Goal: Navigation & Orientation: Find specific page/section

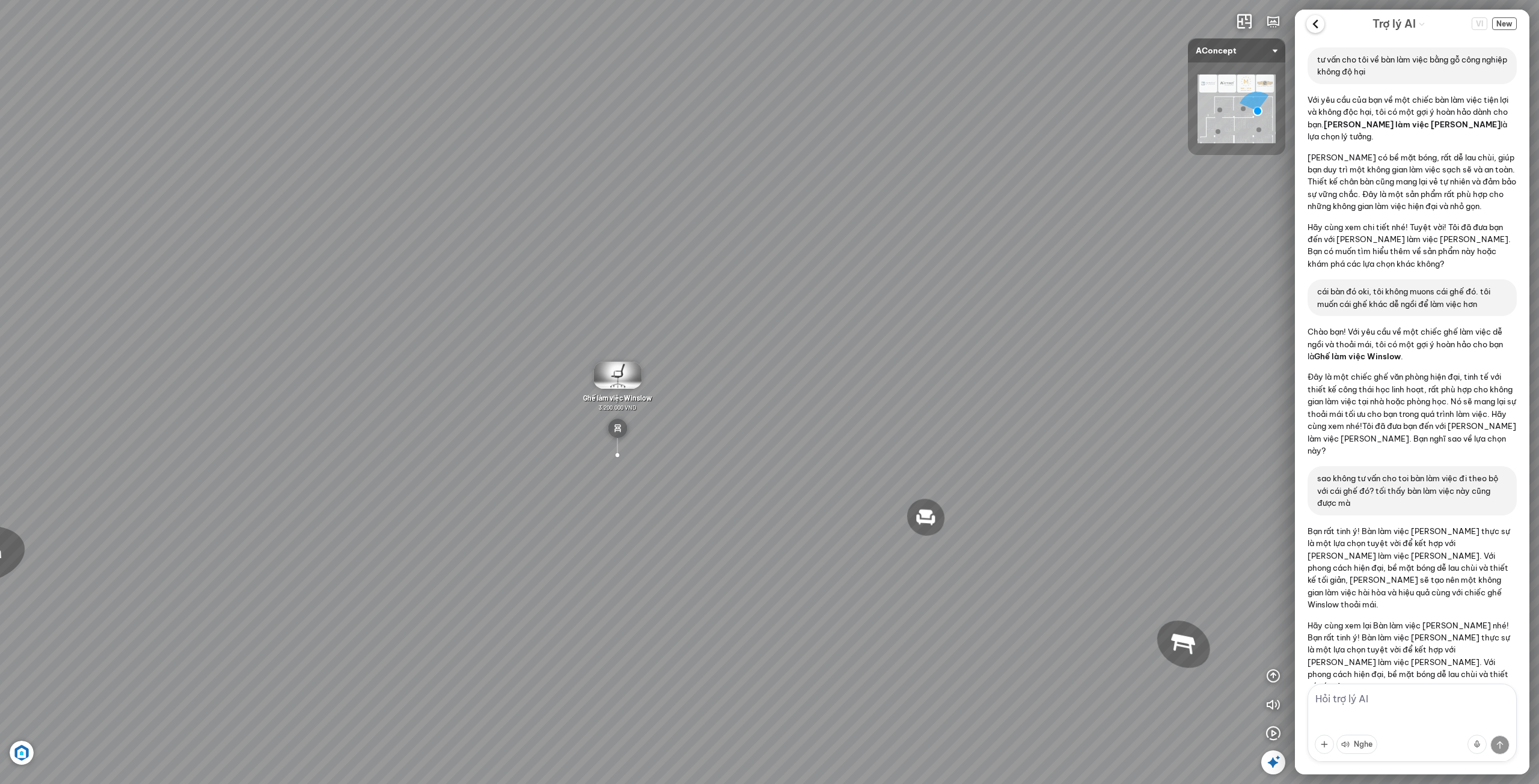
click at [1308, 28] on icon at bounding box center [1315, 24] width 18 height 18
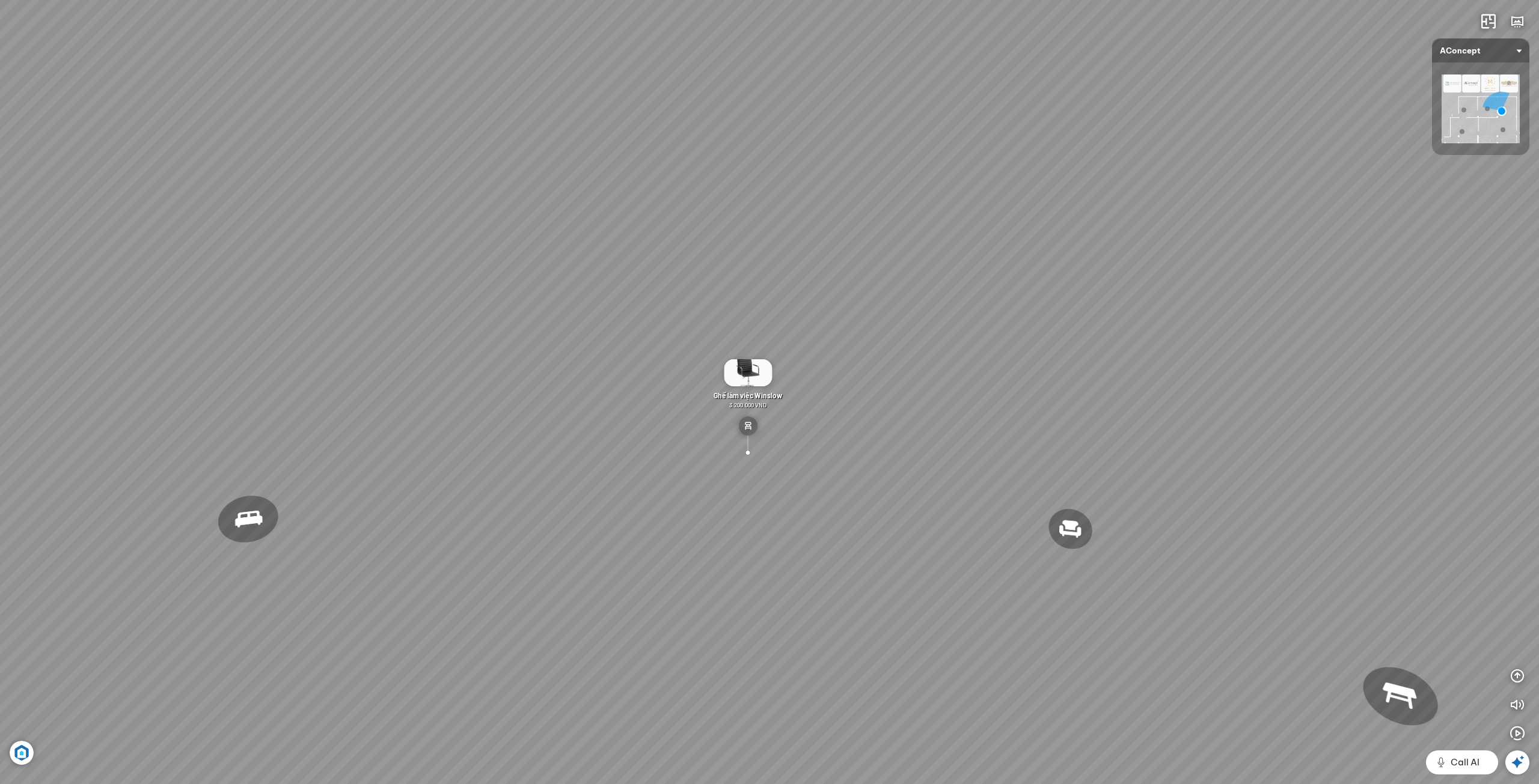
drag, startPoint x: 1110, startPoint y: 480, endPoint x: 247, endPoint y: 28, distance: 974.2
click at [541, 48] on div "Đèn [PERSON_NAME] 5.300.000 VND Giường ngủ Palima 19.000.000 VND Ghế thư giãn N…" at bounding box center [769, 392] width 1539 height 784
drag, startPoint x: 923, startPoint y: 189, endPoint x: 623, endPoint y: 303, distance: 320.9
click at [685, 285] on div "Đèn [PERSON_NAME] 5.300.000 VND Giường ngủ Palima 19.000.000 VND Ghế thư giãn N…" at bounding box center [769, 392] width 1539 height 784
drag, startPoint x: 876, startPoint y: 349, endPoint x: 906, endPoint y: 366, distance: 34.5
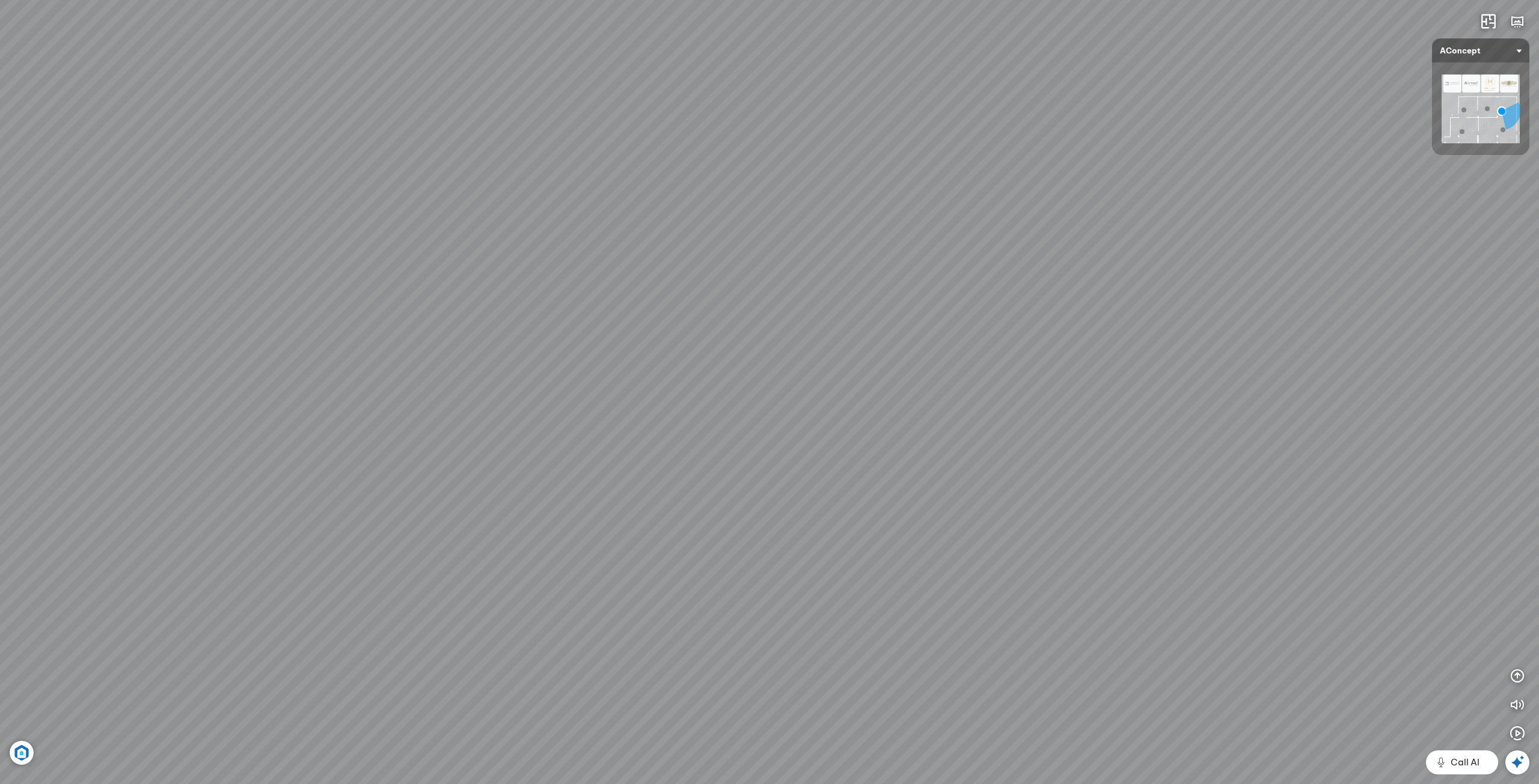
click at [992, 513] on div "Đèn [PERSON_NAME] 5.300.000 VND Giường ngủ Palima 19.000.000 VND Ghế thư giãn N…" at bounding box center [769, 392] width 1539 height 784
drag, startPoint x: 782, startPoint y: 308, endPoint x: 1025, endPoint y: 490, distance: 303.6
click at [1031, 512] on div "Đèn [PERSON_NAME] 5.300.000 VND Giường ngủ Palima 19.000.000 VND Ghế thư giãn N…" at bounding box center [769, 392] width 1539 height 784
drag, startPoint x: 999, startPoint y: 481, endPoint x: 1081, endPoint y: 559, distance: 113.2
click at [1059, 554] on div "Đèn [PERSON_NAME] 5.300.000 VND Giường ngủ Palima 19.000.000 VND Ghế thư giãn N…" at bounding box center [769, 392] width 1539 height 784
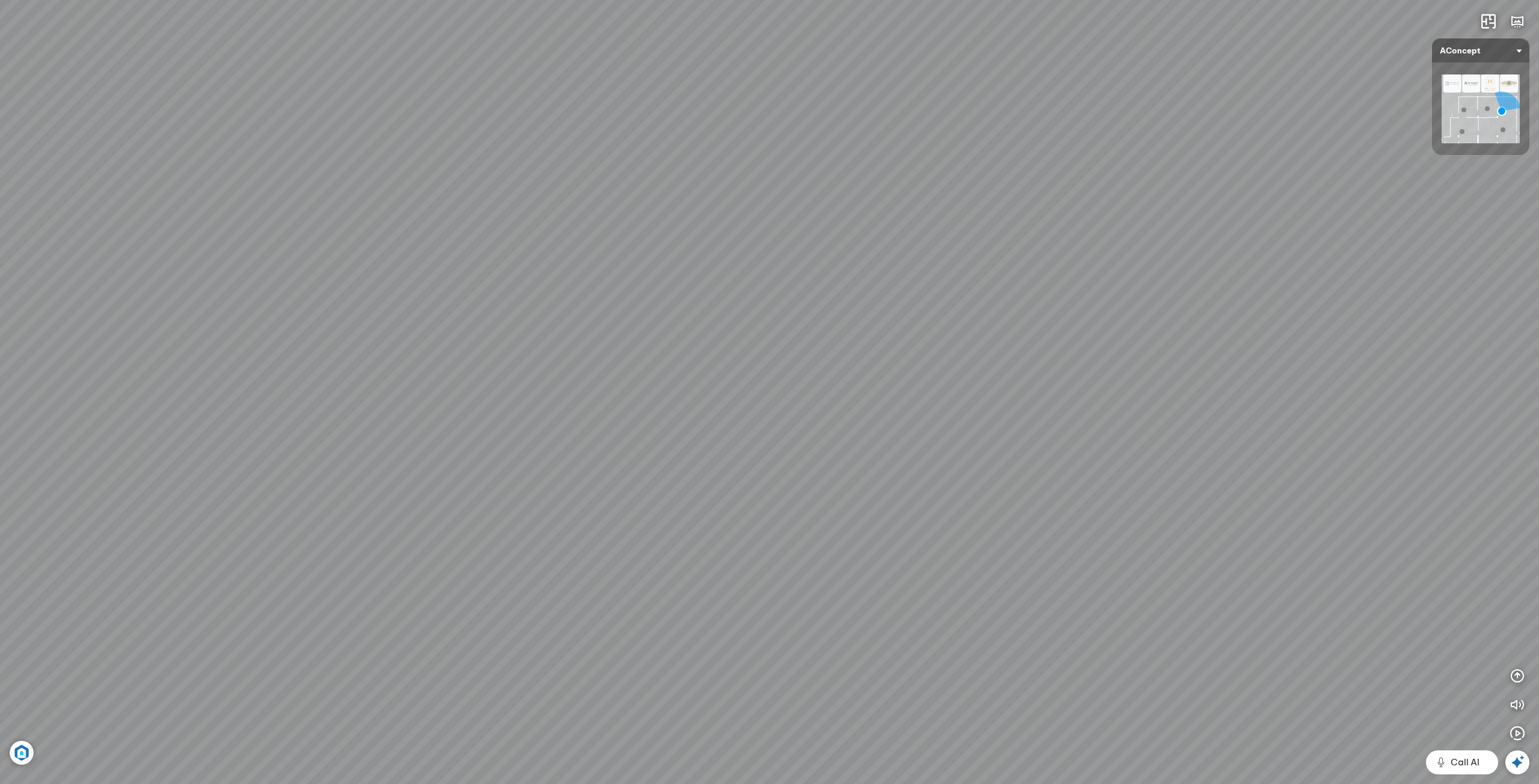
drag, startPoint x: 1099, startPoint y: 547, endPoint x: 921, endPoint y: 4, distance: 571.4
click at [921, 4] on div "Đèn [PERSON_NAME] 5.300.000 VND Giường ngủ Palima 19.000.000 VND Ghế thư giãn N…" at bounding box center [769, 392] width 1539 height 784
drag, startPoint x: 845, startPoint y: 77, endPoint x: 910, endPoint y: 276, distance: 209.3
click at [908, 271] on div "Đèn [PERSON_NAME] 5.300.000 VND Giường ngủ Palima 19.000.000 VND Ghế thư giãn N…" at bounding box center [769, 392] width 1539 height 784
drag, startPoint x: 906, startPoint y: 233, endPoint x: 905, endPoint y: 279, distance: 46.0
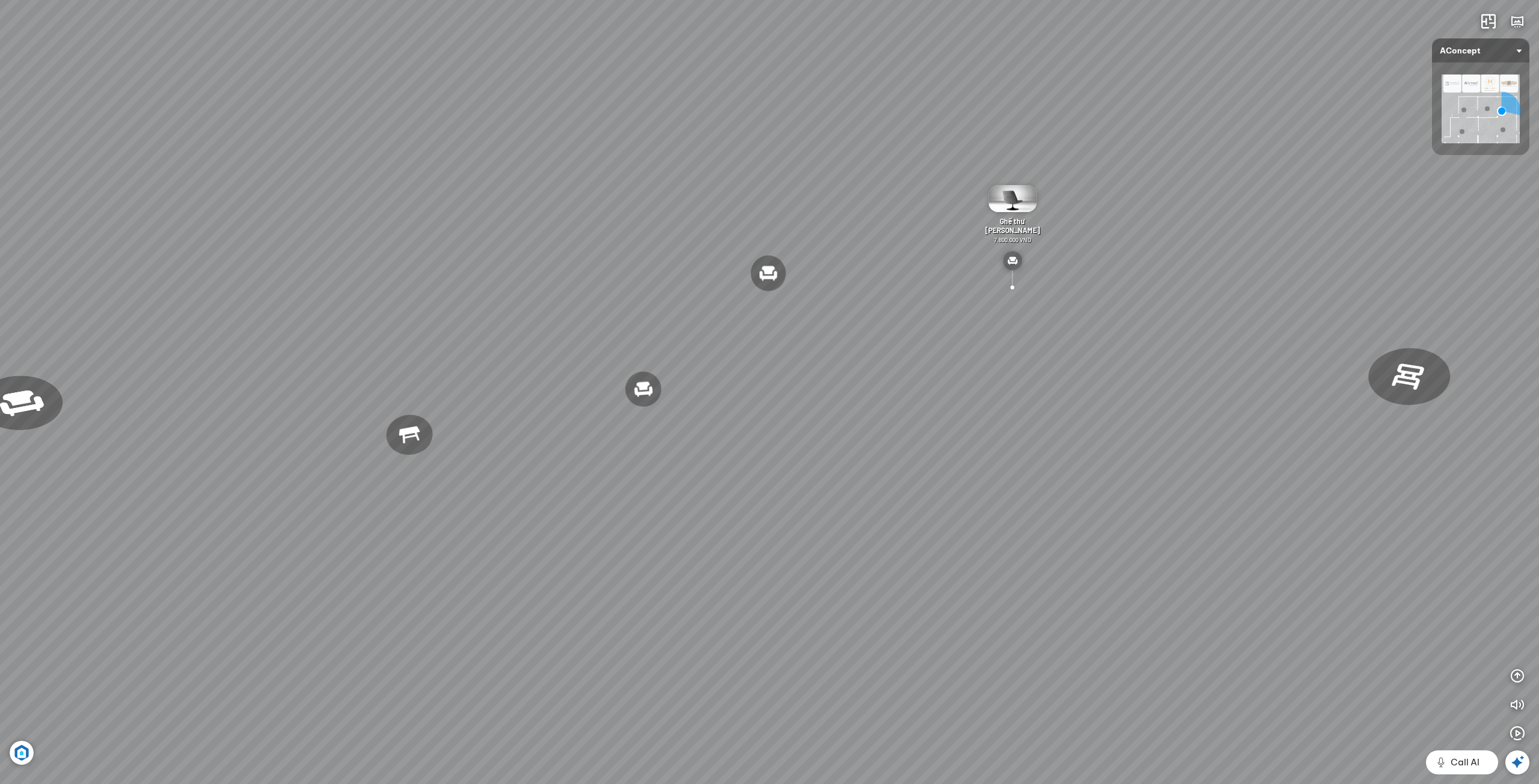
click at [905, 279] on div "Đèn [PERSON_NAME] 5.300.000 VND Giường ngủ Palima 19.000.000 VND Ghế thư giãn N…" at bounding box center [769, 392] width 1539 height 784
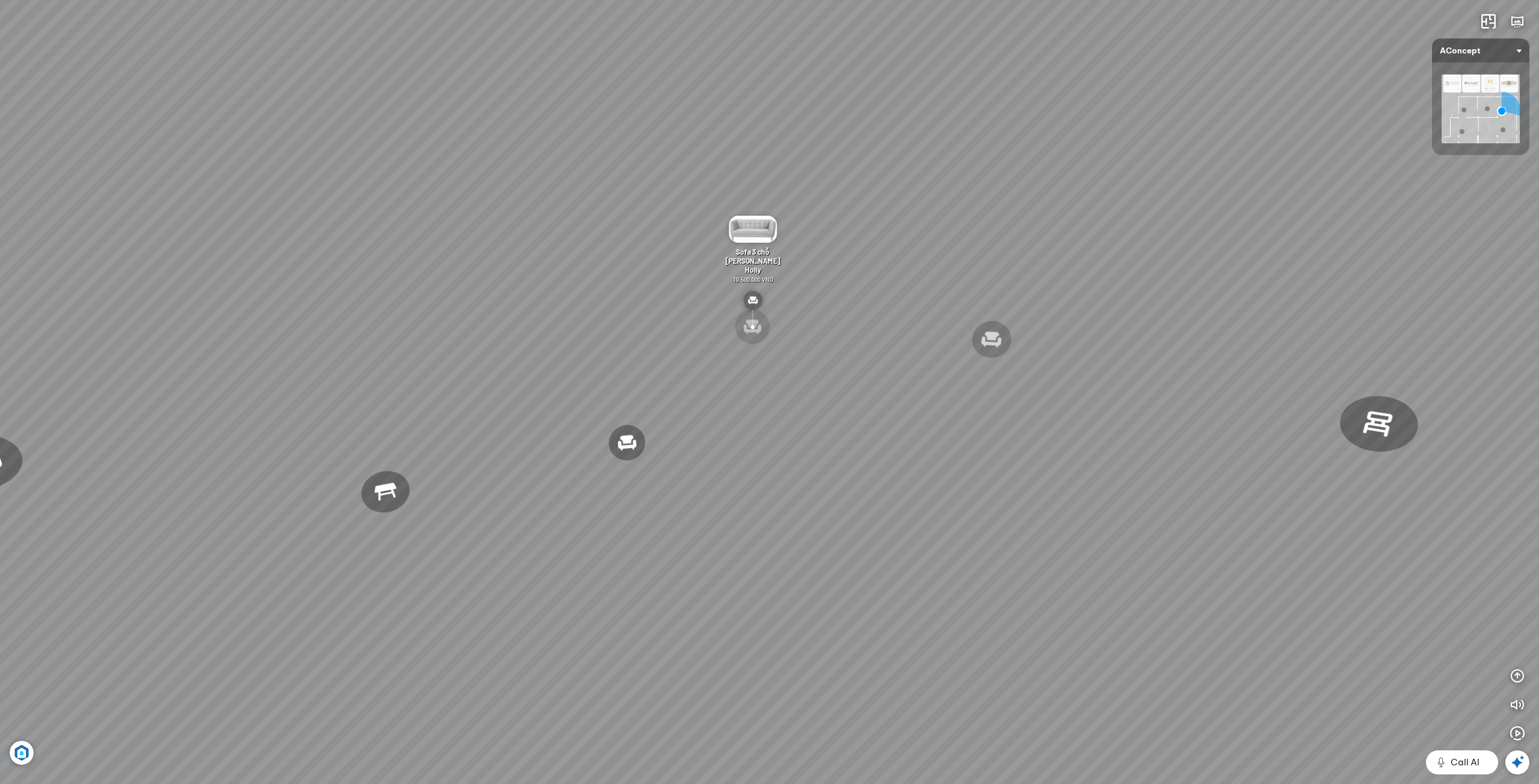
drag, startPoint x: 1148, startPoint y: 287, endPoint x: 1111, endPoint y: 305, distance: 41.1
click at [1130, 299] on div "Đèn [PERSON_NAME] 5.300.000 VND Giường ngủ Palima 19.000.000 VND Ghế thư giãn N…" at bounding box center [769, 392] width 1539 height 784
drag, startPoint x: 1077, startPoint y: 320, endPoint x: 949, endPoint y: 310, distance: 128.4
click at [949, 310] on div "Đèn [PERSON_NAME] 5.300.000 VND Giường ngủ Palima 19.000.000 VND Ghế thư giãn N…" at bounding box center [769, 392] width 1539 height 784
drag, startPoint x: 1010, startPoint y: 295, endPoint x: 954, endPoint y: 342, distance: 73.1
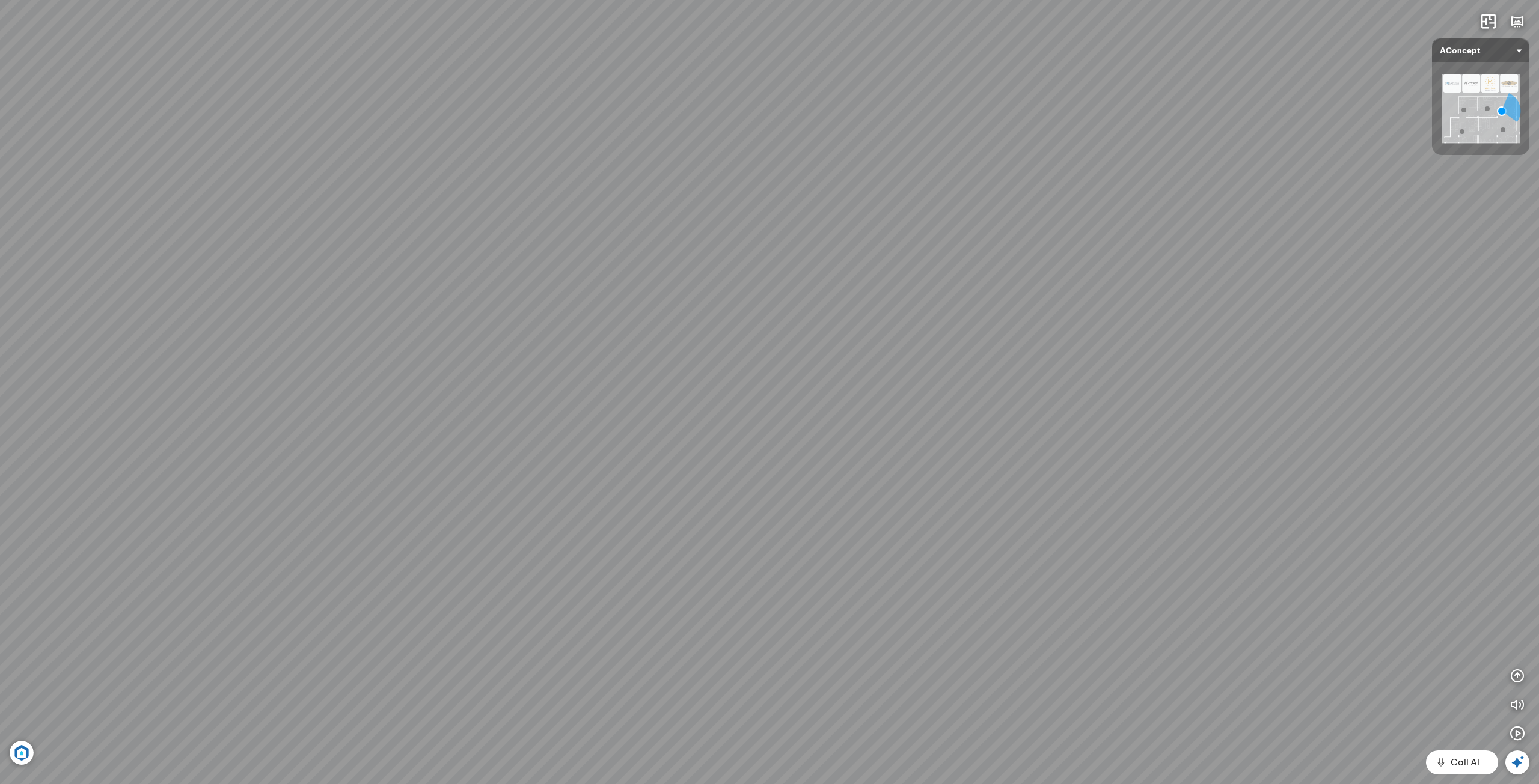
click at [954, 342] on div "Đèn [PERSON_NAME] 5.300.000 VND Giường ngủ Palima 19.000.000 VND Ghế thư giãn N…" at bounding box center [769, 392] width 1539 height 784
drag, startPoint x: 871, startPoint y: 331, endPoint x: 991, endPoint y: 336, distance: 120.1
click at [984, 335] on div "Đèn [PERSON_NAME] 5.300.000 VND Giường ngủ Palima 19.000.000 VND Ghế thư giãn N…" at bounding box center [769, 392] width 1539 height 784
drag, startPoint x: 869, startPoint y: 326, endPoint x: 507, endPoint y: 297, distance: 363.2
click at [1045, 330] on div "Đèn [PERSON_NAME] 5.300.000 VND Giường ngủ Palima 19.000.000 VND Ghế thư giãn N…" at bounding box center [769, 392] width 1539 height 784
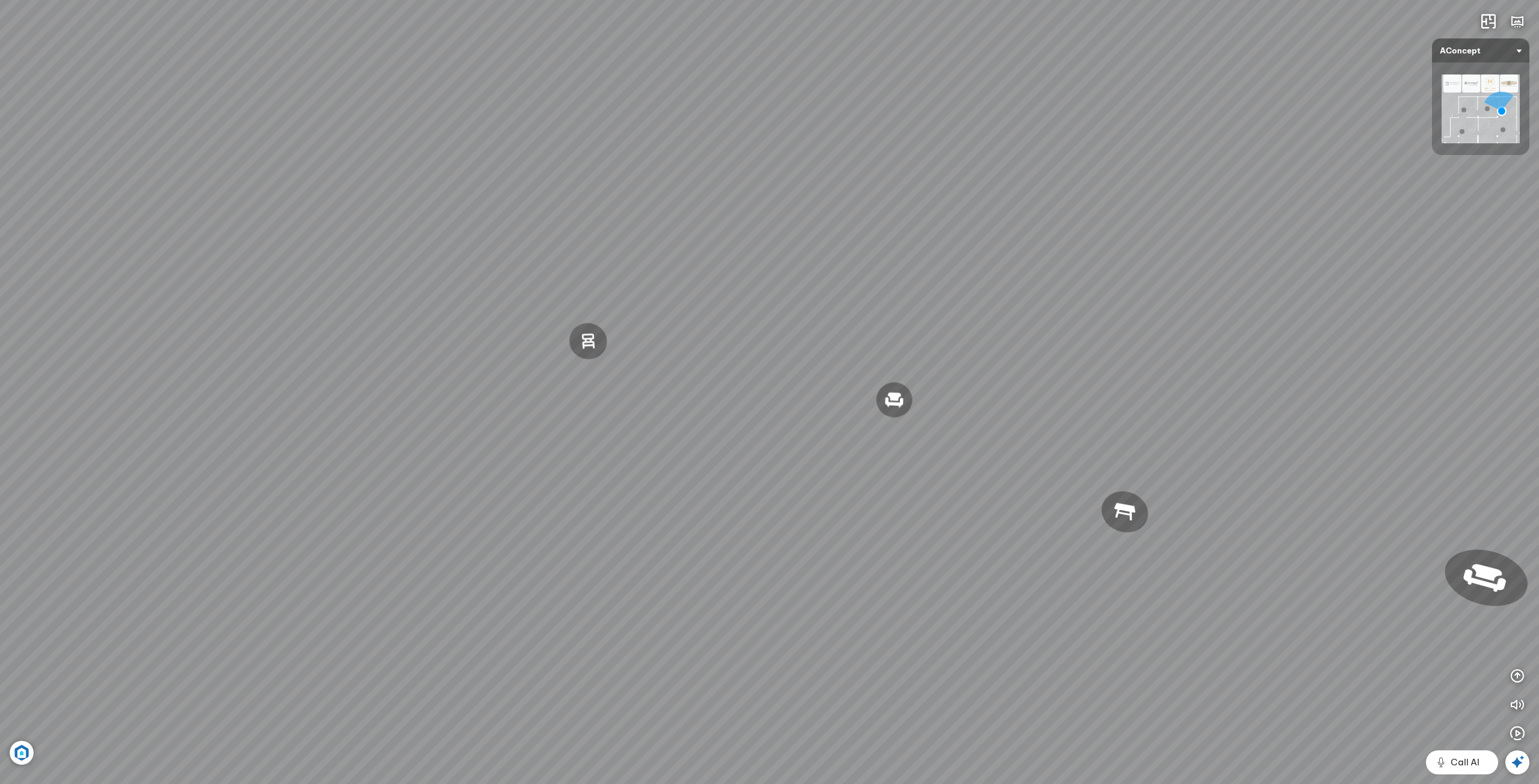
drag, startPoint x: 698, startPoint y: 288, endPoint x: 872, endPoint y: 299, distance: 174.3
click at [1084, 307] on div "Đèn [PERSON_NAME] 5.300.000 VND Giường ngủ Palima 19.000.000 VND Ghế thư giãn N…" at bounding box center [769, 392] width 1539 height 784
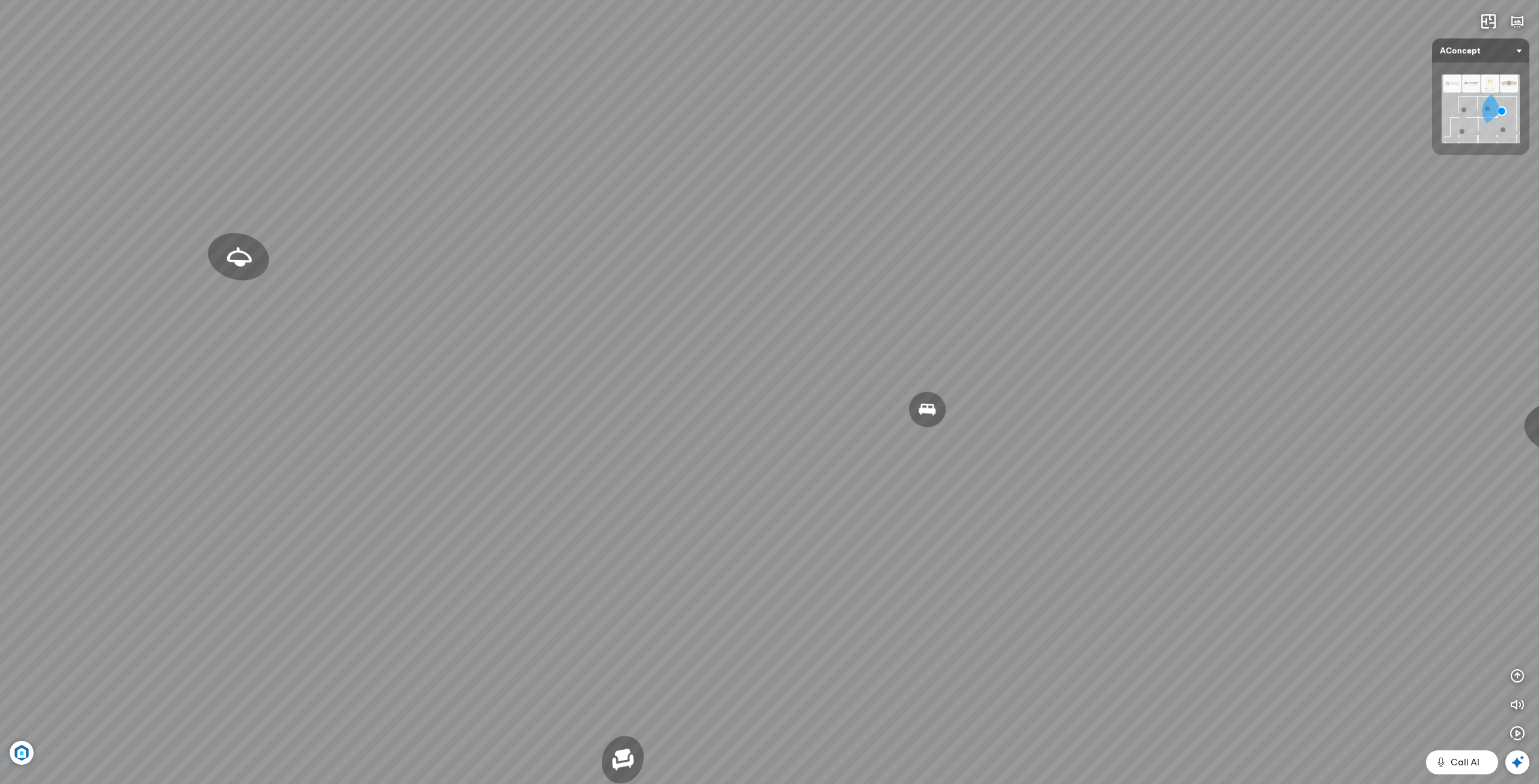
drag, startPoint x: 1003, startPoint y: 274, endPoint x: 880, endPoint y: 262, distance: 123.6
click at [1259, 304] on div "Đèn [PERSON_NAME] 5.300.000 VND Giường ngủ Palima 19.000.000 VND Ghế thư giãn N…" at bounding box center [769, 392] width 1539 height 784
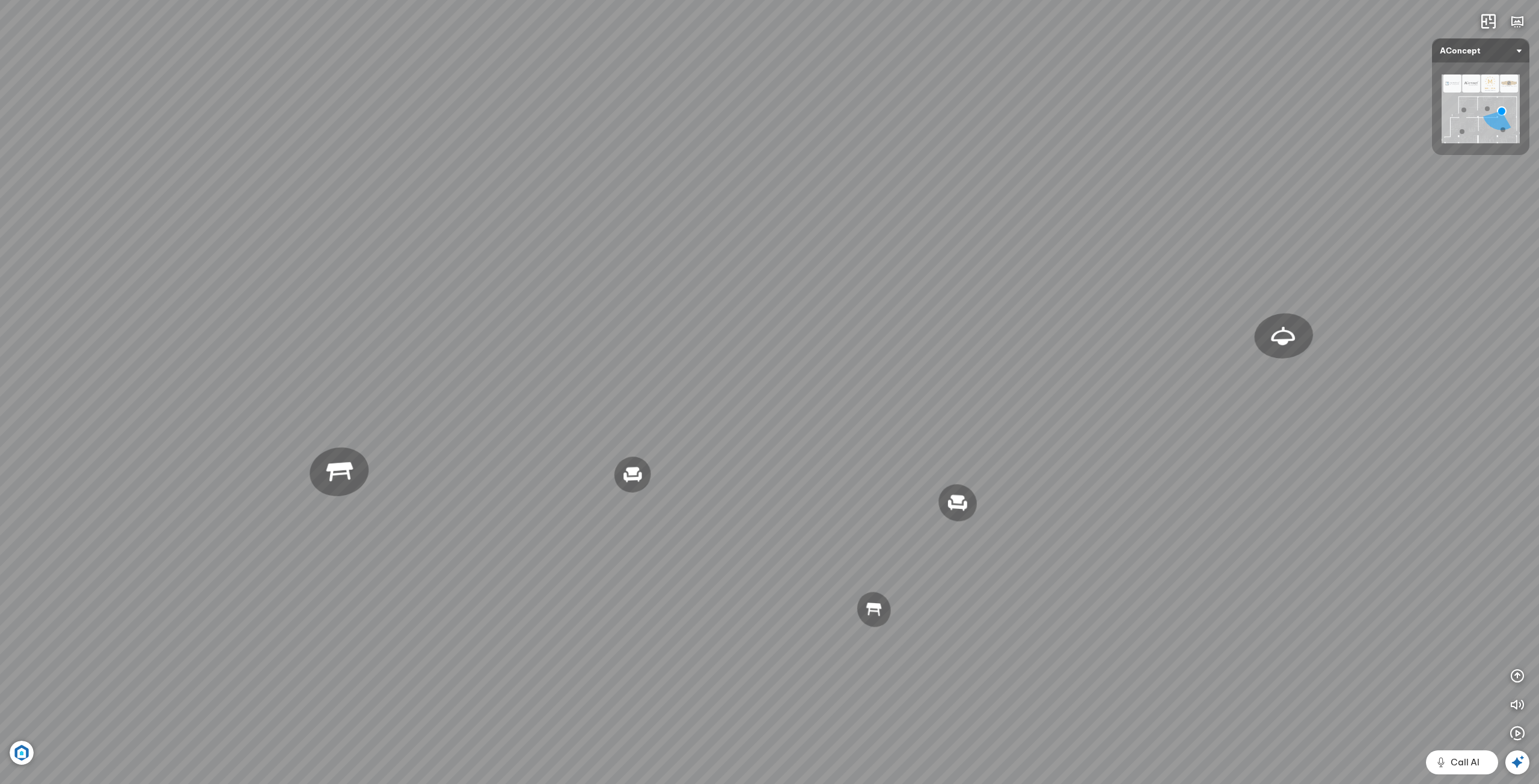
drag, startPoint x: 1227, startPoint y: 261, endPoint x: 1294, endPoint y: 283, distance: 70.5
click at [1317, 277] on div "Đèn [PERSON_NAME] 5.300.000 VND Giường ngủ Palima 19.000.000 VND Ghế thư giãn N…" at bounding box center [769, 392] width 1539 height 784
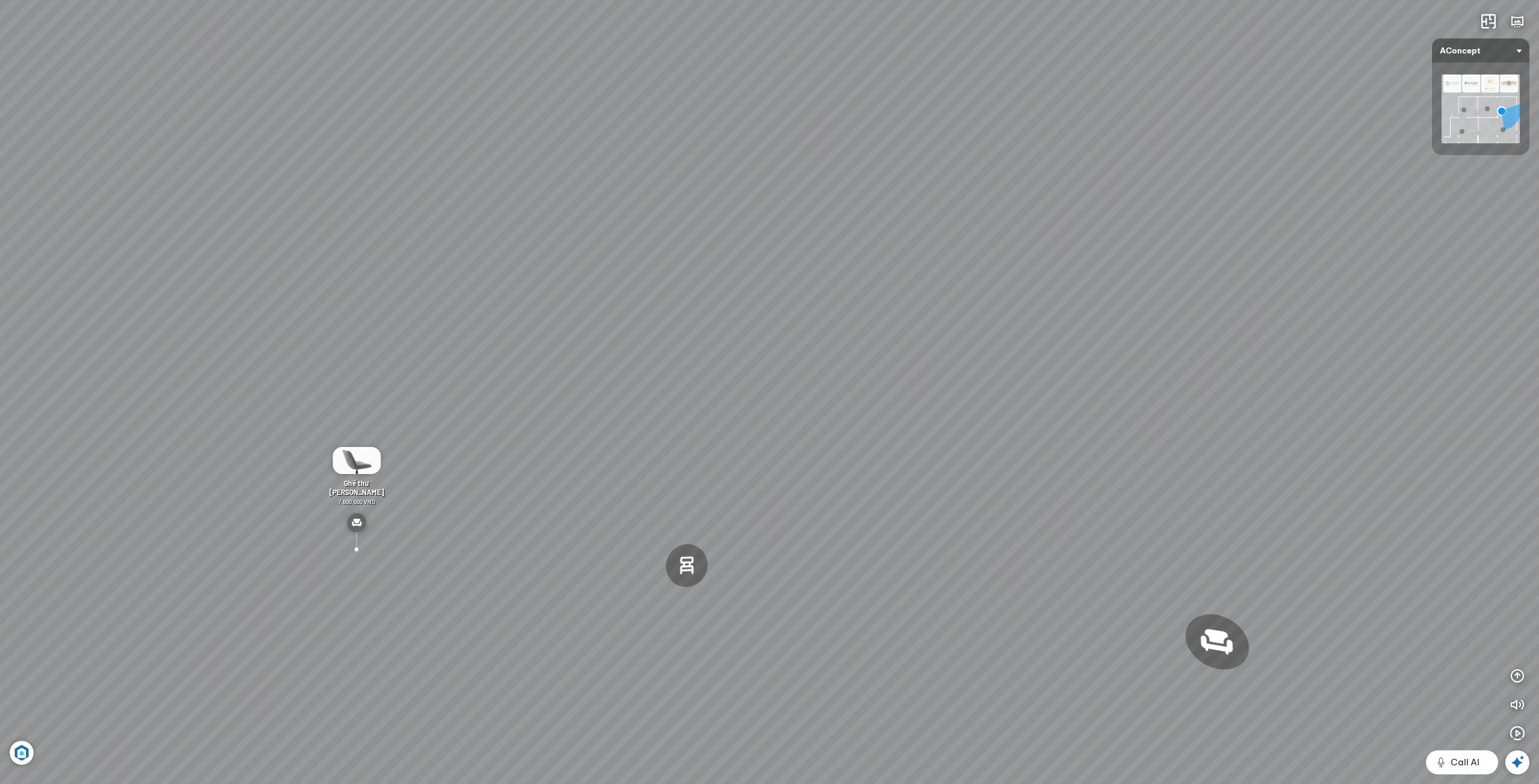
click at [1431, 292] on div "Đèn [PERSON_NAME] 5.300.000 VND Giường ngủ Palima 19.000.000 VND Ghế thư giãn N…" at bounding box center [769, 392] width 1539 height 784
drag, startPoint x: 1246, startPoint y: 432, endPoint x: 934, endPoint y: 90, distance: 462.9
click at [985, 133] on div "Đèn [PERSON_NAME] 5.300.000 VND Giường ngủ Palima 19.000.000 VND Ghế thư giãn N…" at bounding box center [769, 392] width 1539 height 784
drag, startPoint x: 852, startPoint y: 192, endPoint x: 745, endPoint y: -4, distance: 223.3
click at [745, 0] on html "Đèn [PERSON_NAME] 5.300.000 VND Giường ngủ Palima 19.000.000 VND Ghế thư giãn N…" at bounding box center [769, 392] width 1539 height 784
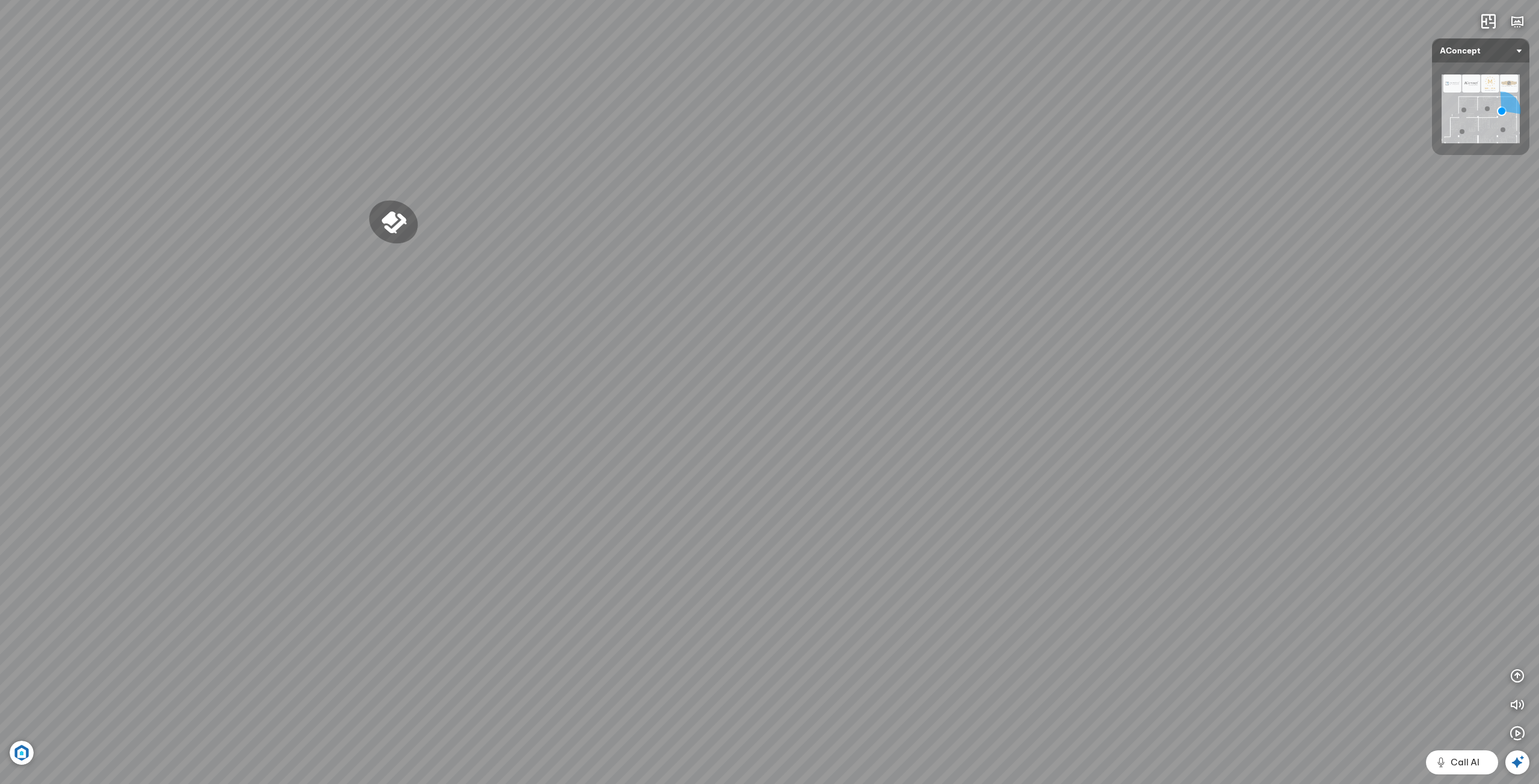
drag, startPoint x: 847, startPoint y: 231, endPoint x: 1089, endPoint y: 445, distance: 323.0
click at [1002, 395] on div "Đèn [PERSON_NAME] 5.300.000 VND Giường ngủ Palima 19.000.000 VND Ghế thư giãn N…" at bounding box center [769, 392] width 1539 height 784
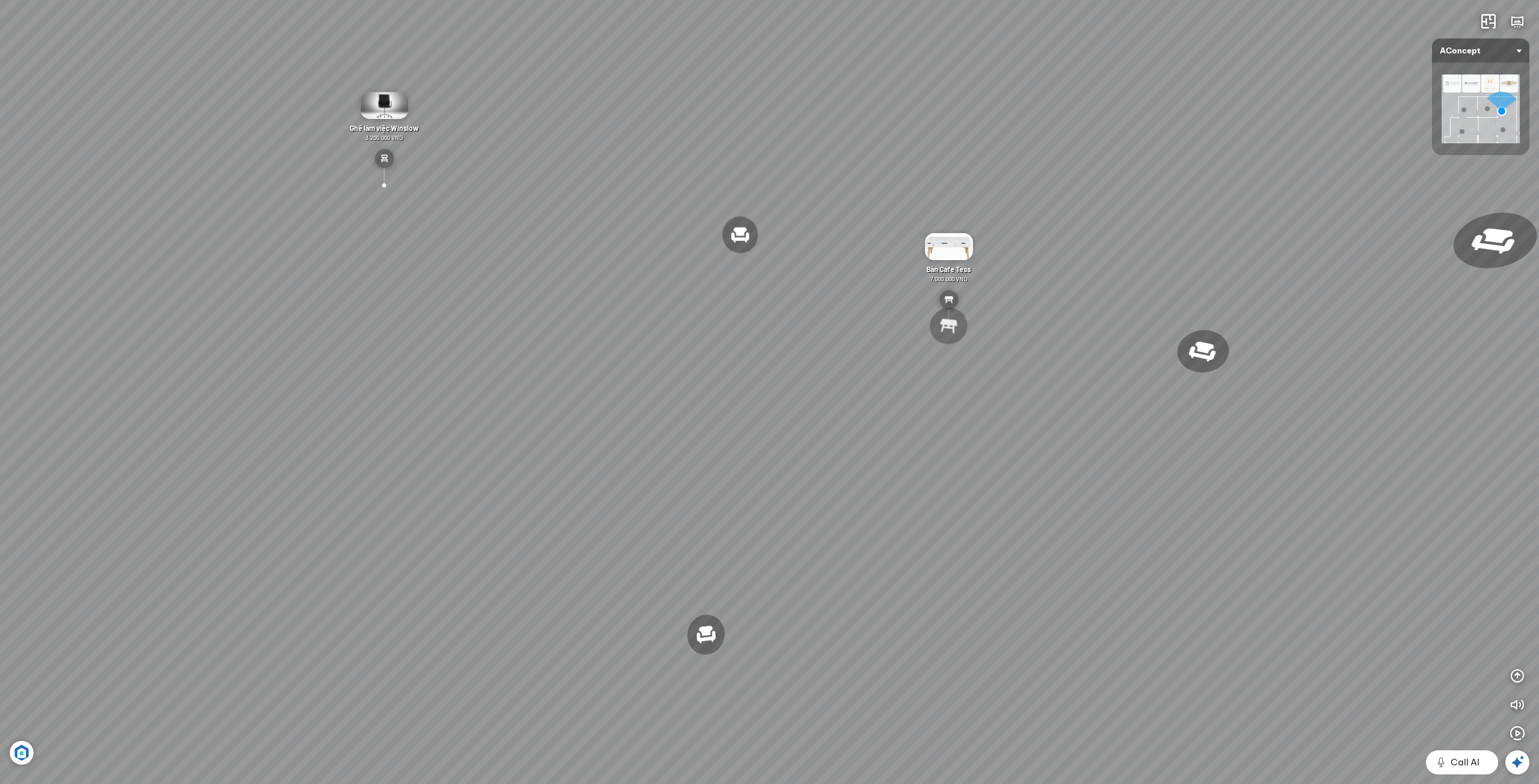
drag, startPoint x: 943, startPoint y: 337, endPoint x: 1122, endPoint y: 450, distance: 211.7
click at [1095, 447] on div "Đèn [PERSON_NAME] 5.300.000 VND Giường ngủ Palima 19.000.000 VND Ghế thư giãn N…" at bounding box center [769, 392] width 1539 height 784
drag, startPoint x: 1091, startPoint y: 413, endPoint x: 1249, endPoint y: 349, distance: 170.5
click at [1249, 349] on div "Đèn [PERSON_NAME] 5.300.000 VND Giường ngủ Palima 19.000.000 VND Ghế thư giãn N…" at bounding box center [769, 392] width 1539 height 784
